Goal: Use online tool/utility: Use online tool/utility

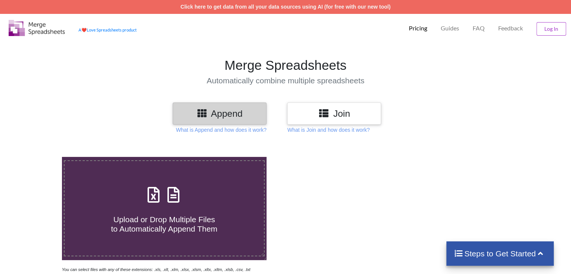
click at [185, 207] on h4 "Upload or Drop Multiple Files to Automatically Append Them" at bounding box center [164, 219] width 199 height 29
click at [39, 157] on input "Upload or Drop Multiple Files to Automatically Append Them" at bounding box center [39, 157] width 0 height 0
type input "C:\fakepath\ModifiedBookings (5).xls"
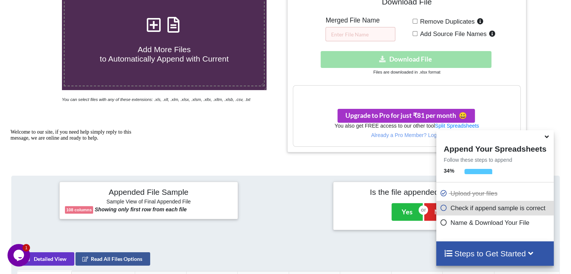
scroll to position [155, 0]
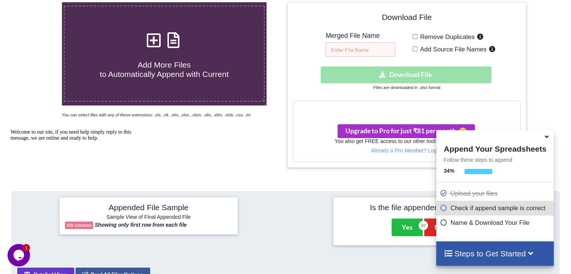
click at [384, 47] on input "text" at bounding box center [360, 49] width 70 height 14
type input "abc"
click at [527, 29] on div "Download File Merged File Name abc Remove Duplicates Add Source File Names Down…" at bounding box center [406, 84] width 242 height 165
click at [448, 78] on div "Download hidden Download File" at bounding box center [406, 74] width 227 height 17
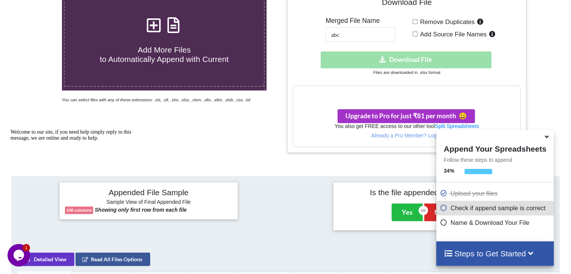
scroll to position [170, 0]
click at [425, 53] on div "Download hidden Download File" at bounding box center [406, 59] width 227 height 17
